Goal: Information Seeking & Learning: Find specific fact

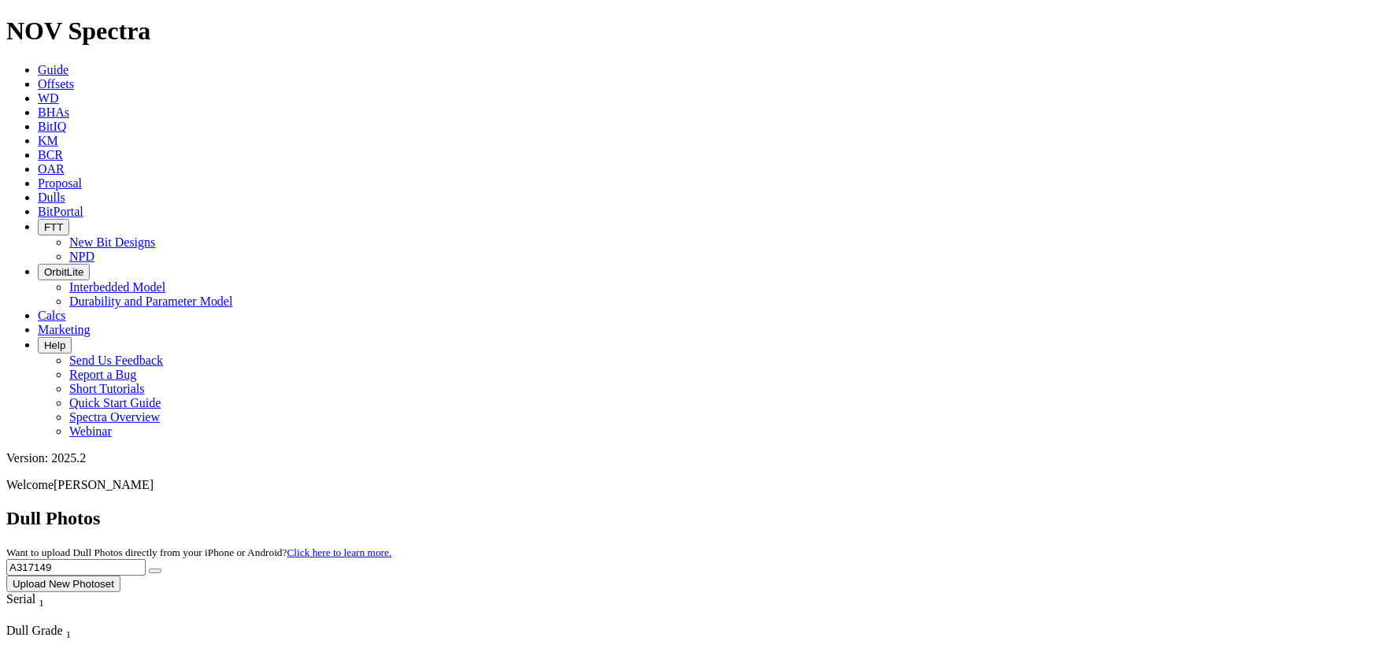
drag, startPoint x: 983, startPoint y: 61, endPoint x: 902, endPoint y: 57, distance: 82.0
click at [903, 508] on div "Dull Photos Want to upload Dull Photos directly from your iPhone or Android? Cl…" at bounding box center [686, 550] width 1361 height 84
type input "A318572"
click at [149, 569] on button "submit" at bounding box center [155, 571] width 13 height 5
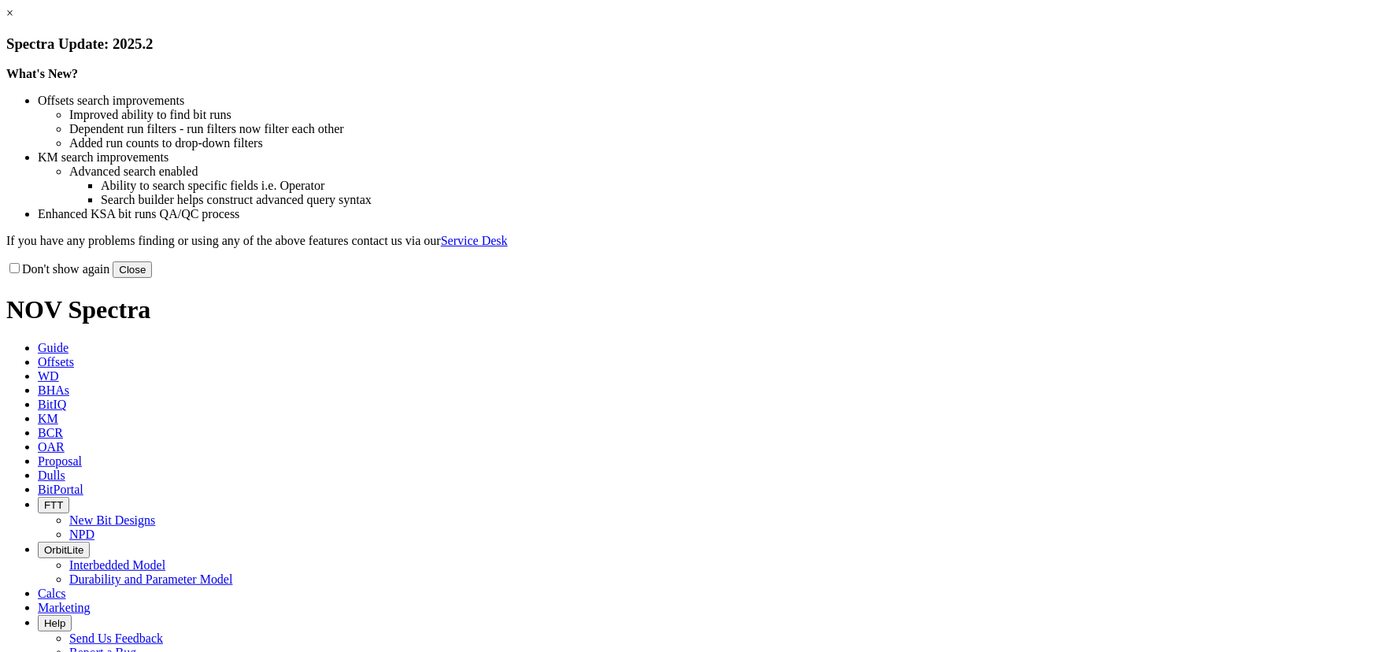
click at [152, 278] on button "Close" at bounding box center [132, 269] width 39 height 17
